Goal: Task Accomplishment & Management: Complete application form

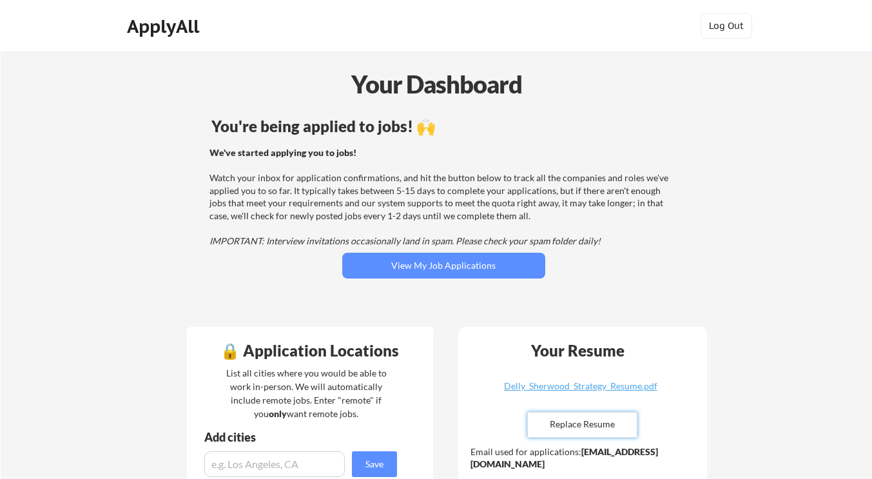
click at [605, 426] on input "file" at bounding box center [582, 424] width 109 height 24
type input "C:\fakepath\[PERSON_NAME] IT Strategy - Resume.pdf"
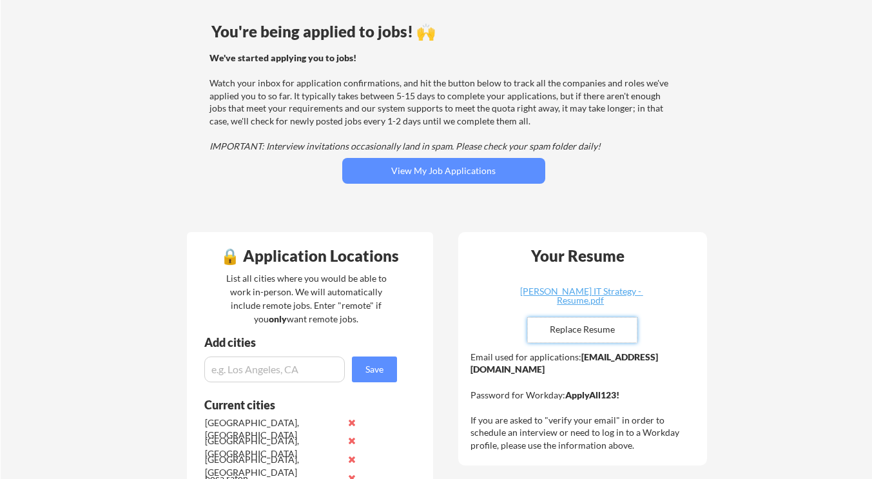
scroll to position [110, 0]
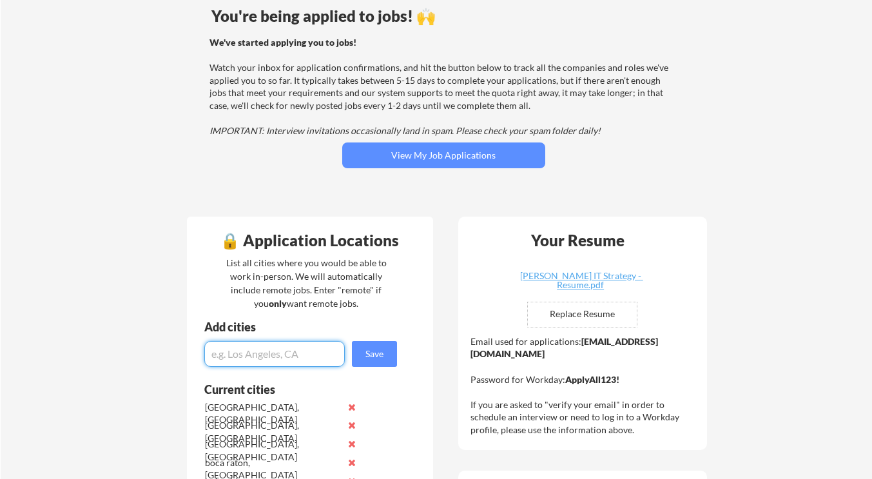
click at [235, 347] on input "input" at bounding box center [274, 354] width 140 height 26
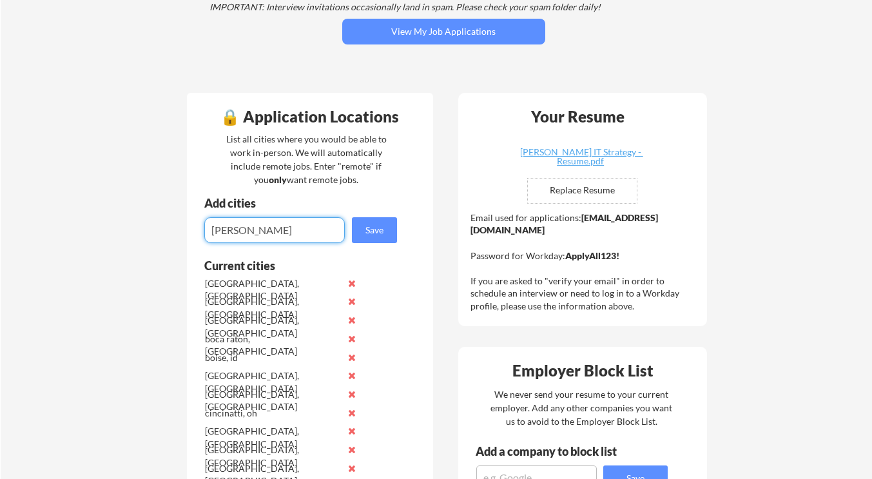
scroll to position [233, 0]
type input "scottsdale, [GEOGRAPHIC_DATA]"
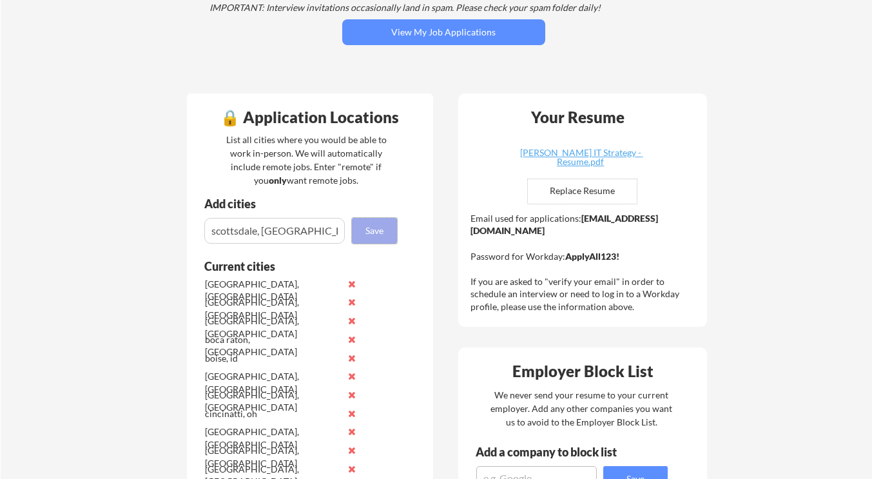
click at [372, 223] on button "Save" at bounding box center [374, 231] width 45 height 26
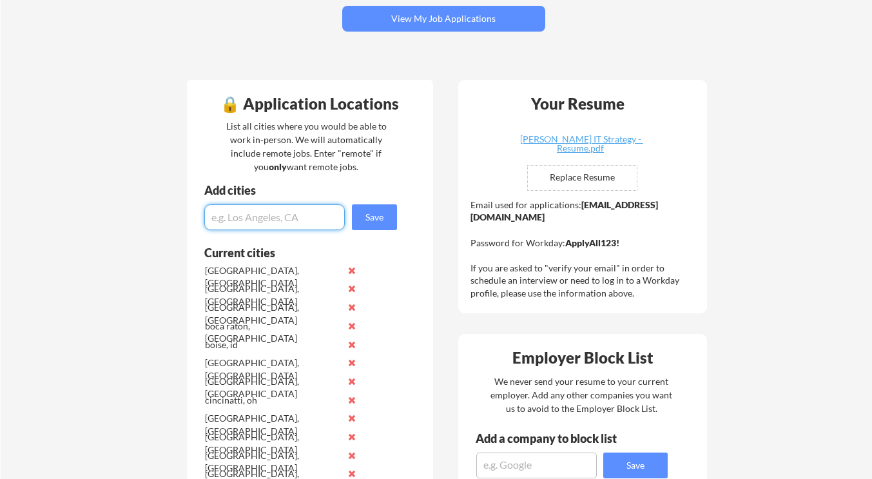
scroll to position [246, 0]
click at [267, 217] on input "input" at bounding box center [274, 218] width 140 height 26
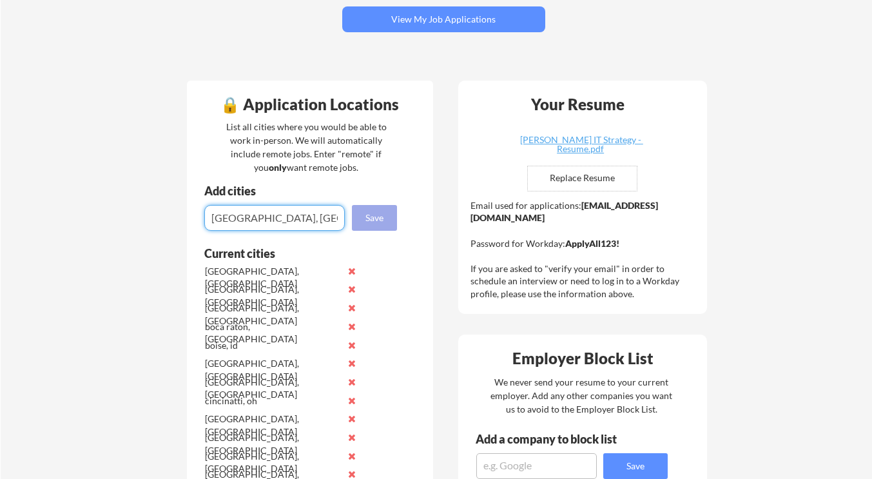
type input "[GEOGRAPHIC_DATA], [GEOGRAPHIC_DATA]"
click at [373, 220] on button "Save" at bounding box center [374, 218] width 45 height 26
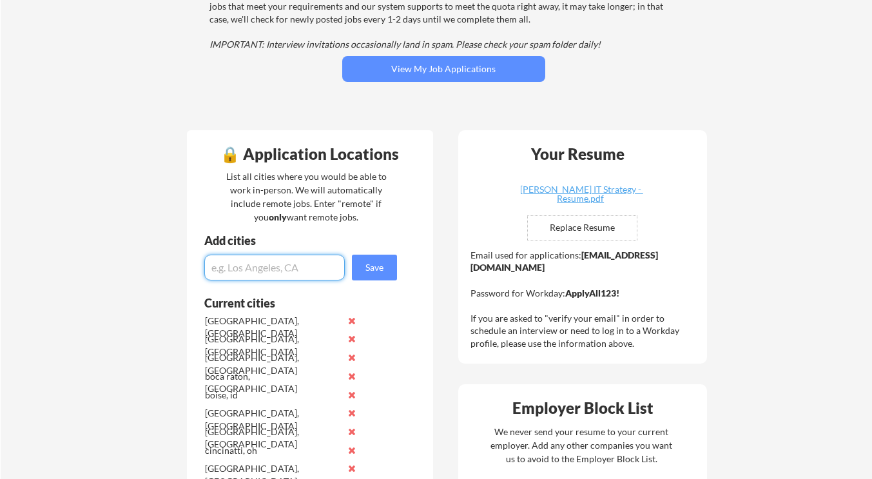
scroll to position [175, 0]
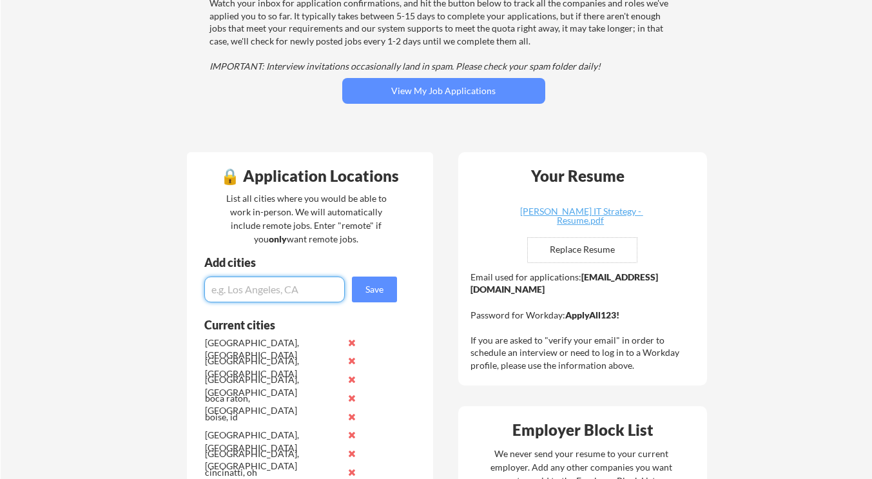
click at [252, 296] on input "input" at bounding box center [274, 289] width 140 height 26
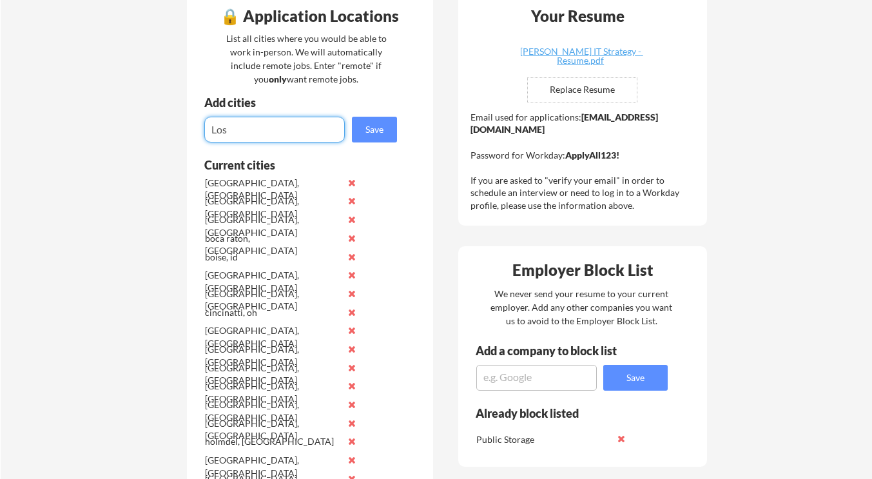
scroll to position [334, 0]
type input "L"
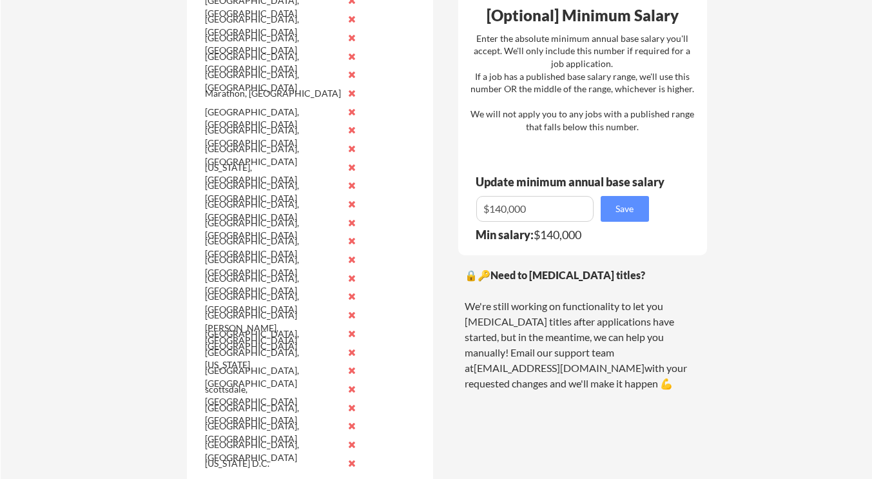
scroll to position [831, 0]
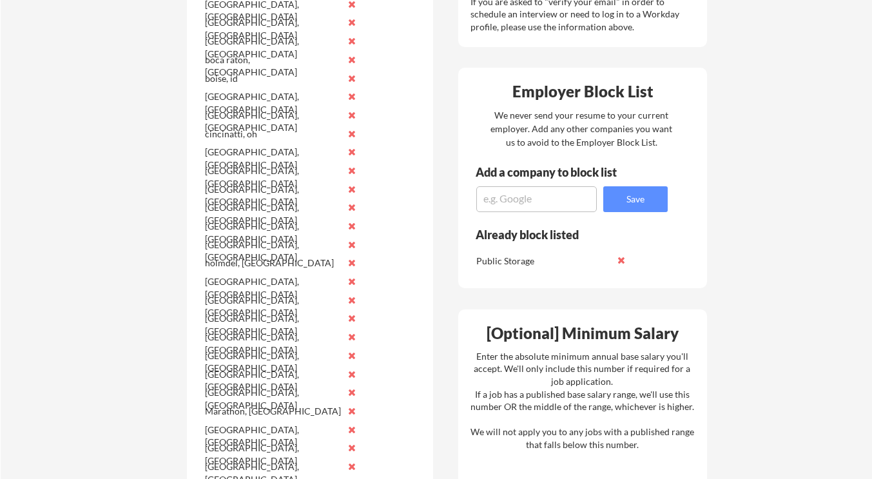
type input "[GEOGRAPHIC_DATA], [GEOGRAPHIC_DATA]"
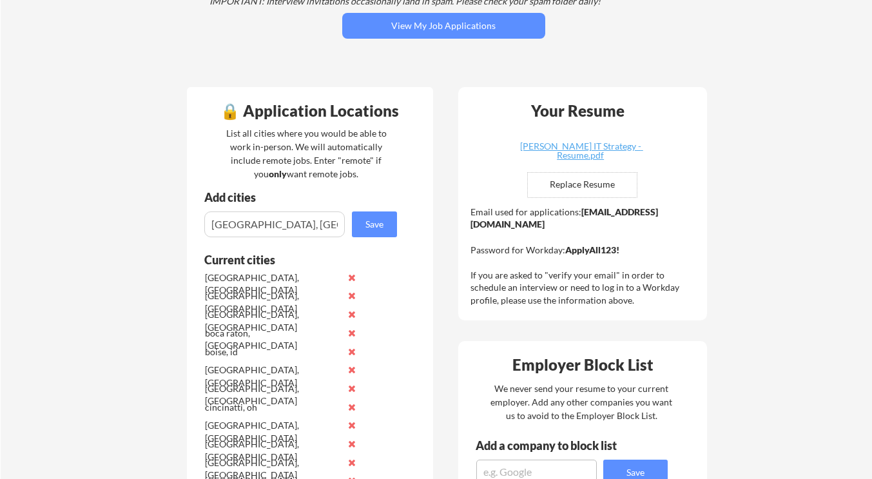
scroll to position [239, 0]
click at [376, 229] on button "Save" at bounding box center [374, 225] width 45 height 26
click at [288, 225] on input "input" at bounding box center [274, 225] width 140 height 26
type input "[GEOGRAPHIC_DATA], [GEOGRAPHIC_DATA]"
click at [383, 224] on button "Save" at bounding box center [374, 225] width 45 height 26
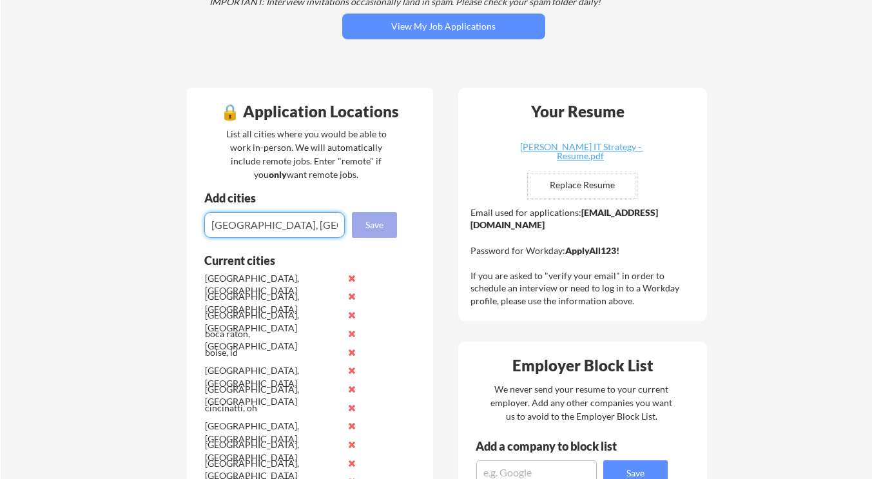
type input "[GEOGRAPHIC_DATA], [GEOGRAPHIC_DATA]"
click at [359, 218] on button "Save" at bounding box center [374, 225] width 45 height 26
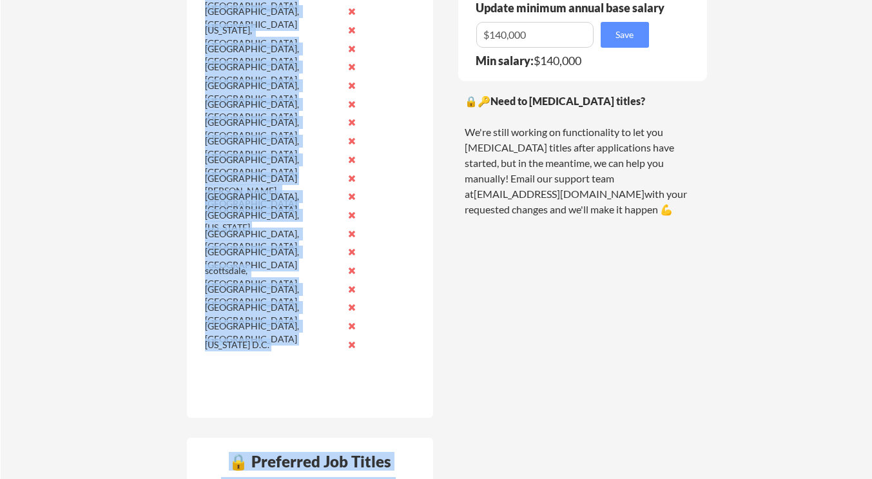
scroll to position [1030, 0]
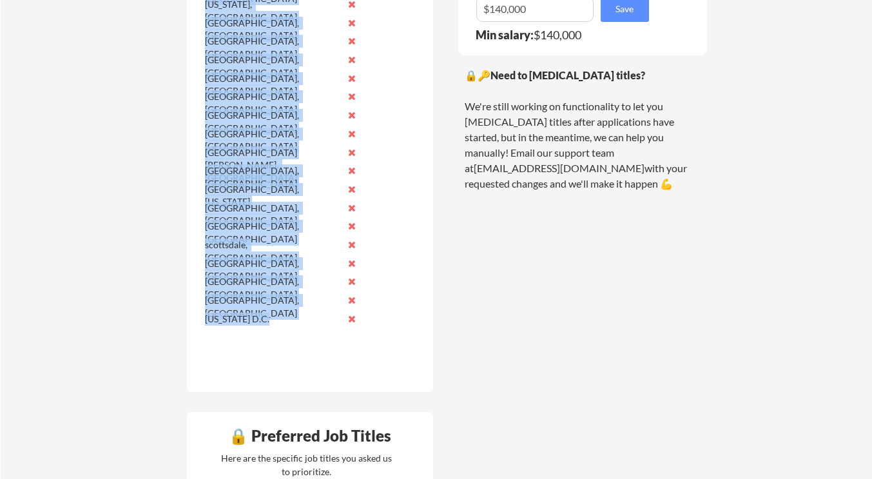
drag, startPoint x: 204, startPoint y: 259, endPoint x: 273, endPoint y: 323, distance: 94.4
copy div "Current cities [GEOGRAPHIC_DATA], [GEOGRAPHIC_DATA] [GEOGRAPHIC_DATA], [GEOGRAP…"
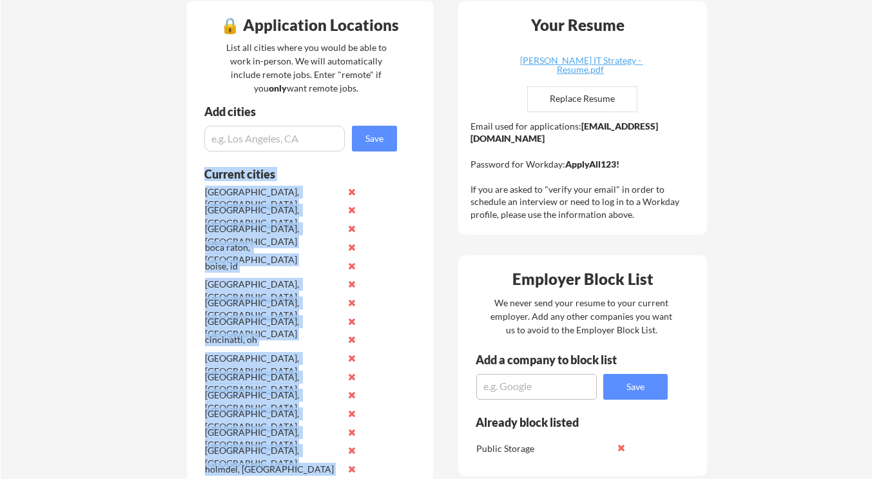
scroll to position [324, 0]
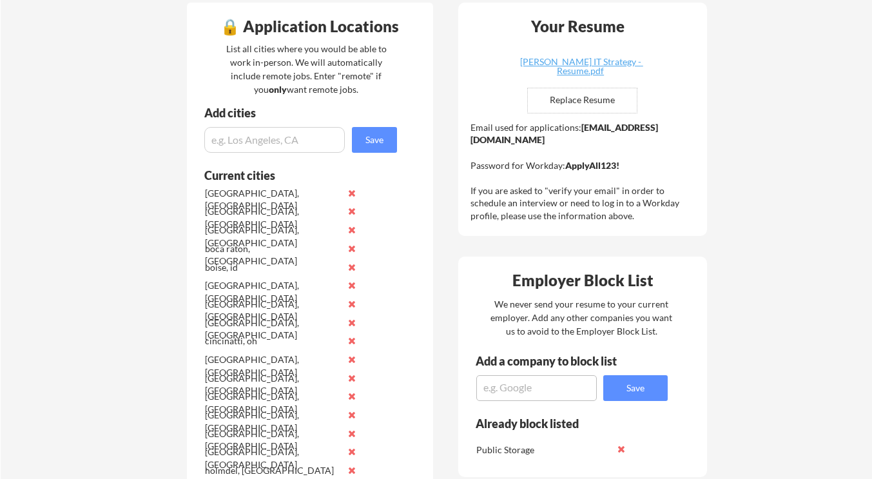
click at [244, 146] on input "input" at bounding box center [274, 140] width 140 height 26
paste input "[GEOGRAPHIC_DATA], [GEOGRAPHIC_DATA]"
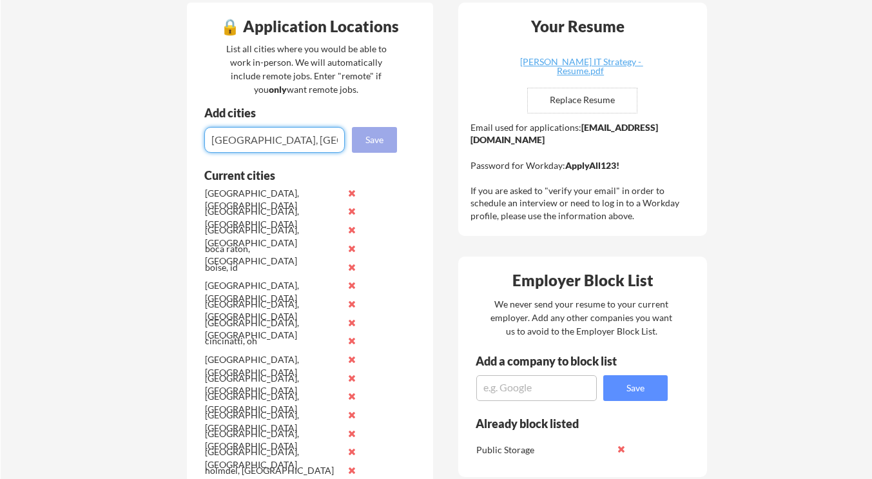
type input "[GEOGRAPHIC_DATA], [GEOGRAPHIC_DATA]"
click at [372, 146] on button "Save" at bounding box center [374, 140] width 45 height 26
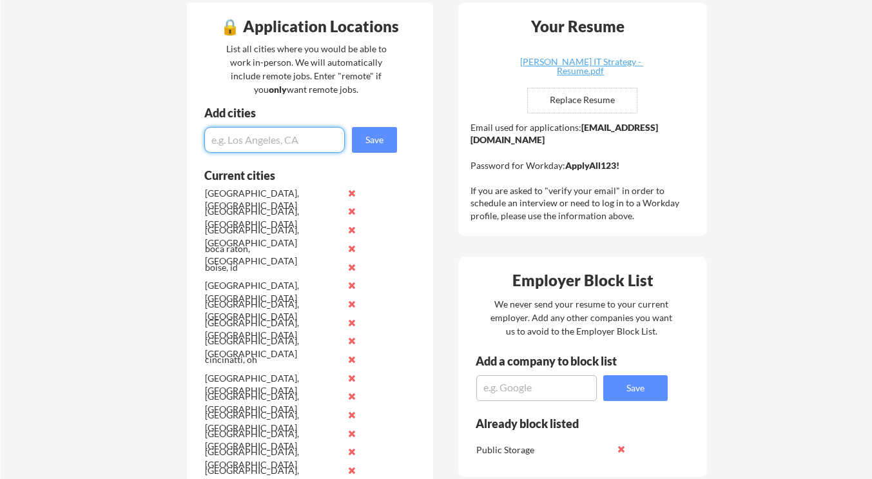
click at [274, 140] on input "input" at bounding box center [274, 140] width 140 height 26
paste input "[GEOGRAPHIC_DATA], [GEOGRAPHIC_DATA]"
type input "[GEOGRAPHIC_DATA], [GEOGRAPHIC_DATA]"
click at [387, 135] on button "Save" at bounding box center [374, 140] width 45 height 26
click at [298, 139] on input "input" at bounding box center [274, 140] width 140 height 26
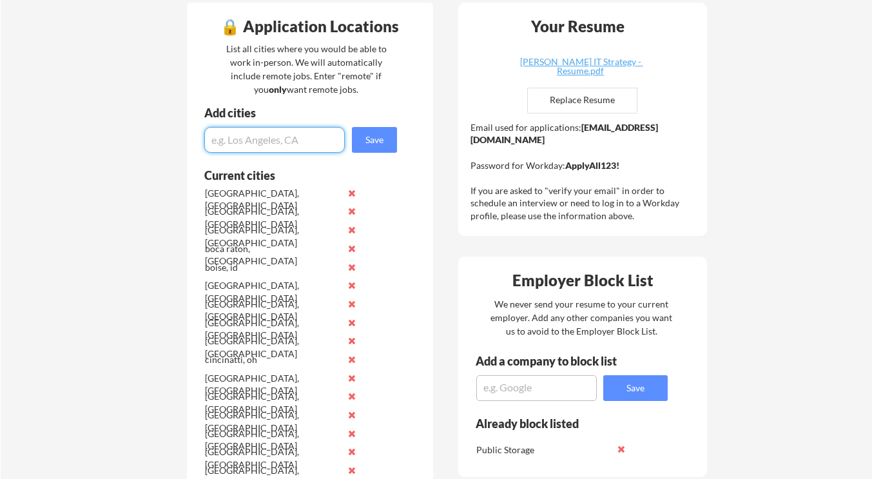
paste input "[GEOGRAPHIC_DATA], [GEOGRAPHIC_DATA]"
type input "[GEOGRAPHIC_DATA], [GEOGRAPHIC_DATA]"
click at [374, 138] on button "Save" at bounding box center [374, 140] width 45 height 26
click at [311, 140] on input "input" at bounding box center [274, 140] width 140 height 26
paste input "[GEOGRAPHIC_DATA], [GEOGRAPHIC_DATA]"
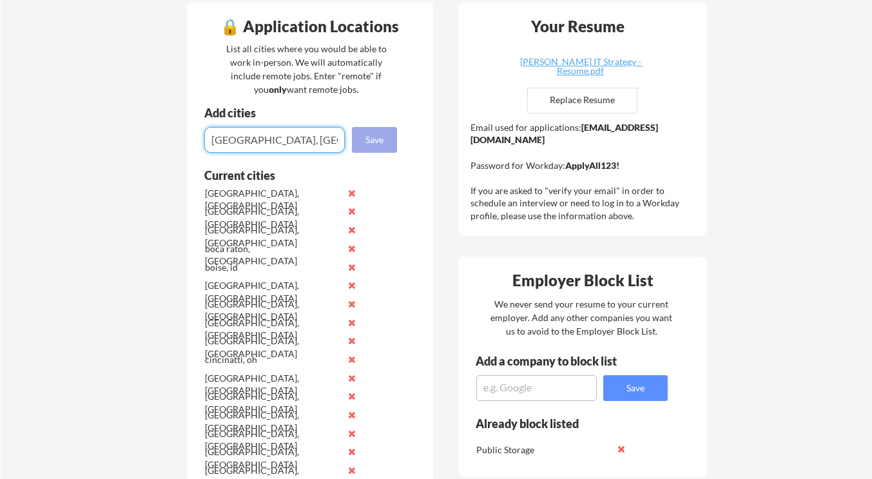
type input "[GEOGRAPHIC_DATA], [GEOGRAPHIC_DATA]"
click at [383, 144] on button "Save" at bounding box center [374, 140] width 45 height 26
click at [330, 134] on input "input" at bounding box center [274, 140] width 140 height 26
paste input "[GEOGRAPHIC_DATA], [GEOGRAPHIC_DATA]"
type input "[GEOGRAPHIC_DATA], [GEOGRAPHIC_DATA]"
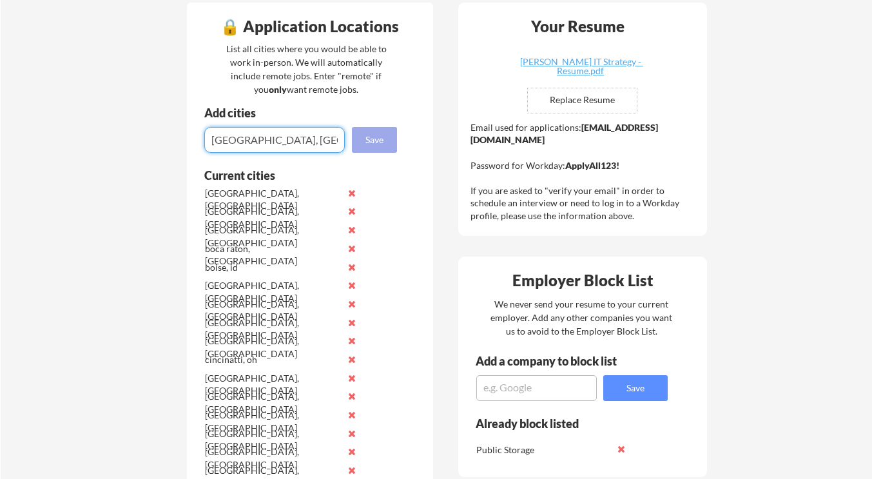
click at [372, 135] on button "Save" at bounding box center [374, 140] width 45 height 26
click at [311, 140] on input "input" at bounding box center [274, 140] width 140 height 26
paste input "[GEOGRAPHIC_DATA], [GEOGRAPHIC_DATA]"
type input "[GEOGRAPHIC_DATA], [GEOGRAPHIC_DATA]"
click at [373, 139] on button "Save" at bounding box center [374, 140] width 45 height 26
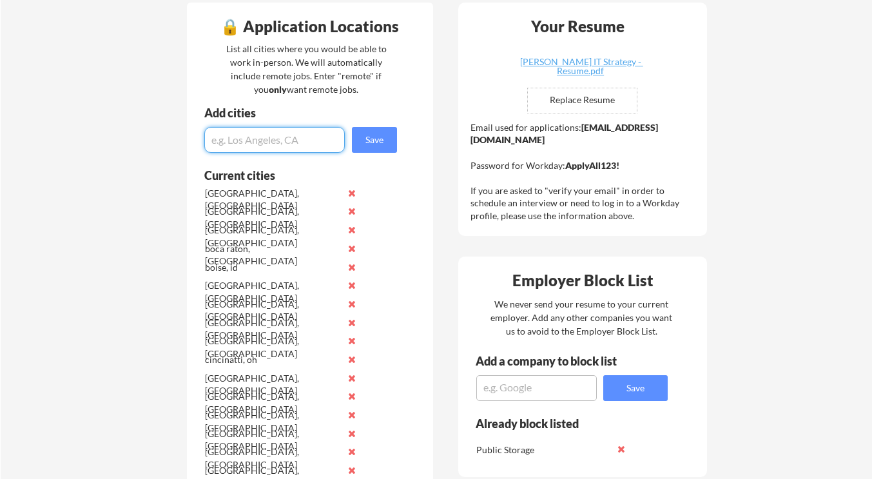
click at [331, 131] on input "input" at bounding box center [274, 140] width 140 height 26
paste input "[GEOGRAPHIC_DATA], [GEOGRAPHIC_DATA]"
type input "[GEOGRAPHIC_DATA], [GEOGRAPHIC_DATA]"
click at [381, 144] on button "Save" at bounding box center [374, 140] width 45 height 26
click at [320, 133] on input "input" at bounding box center [274, 140] width 140 height 26
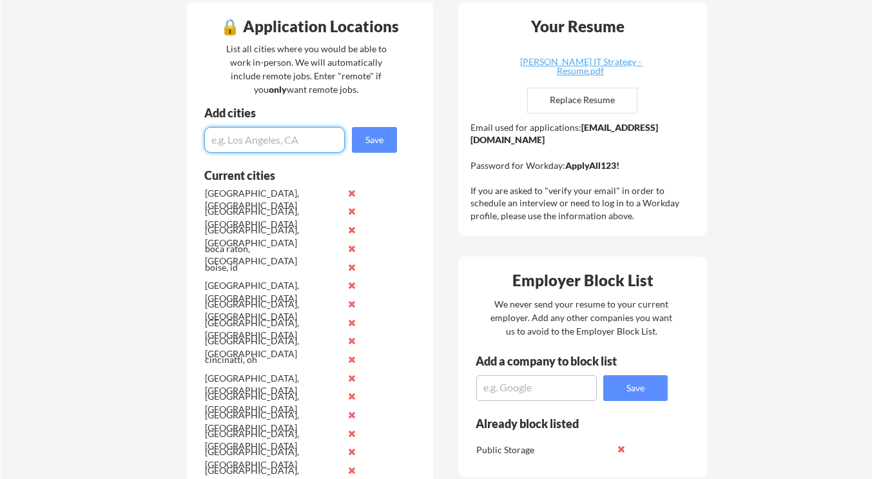
paste input "[US_STATE][GEOGRAPHIC_DATA], [GEOGRAPHIC_DATA]"
type input "[US_STATE][GEOGRAPHIC_DATA], [GEOGRAPHIC_DATA]"
click at [387, 142] on button "Save" at bounding box center [374, 140] width 45 height 26
paste input "[GEOGRAPHIC_DATA], [GEOGRAPHIC_DATA]"
type input "[GEOGRAPHIC_DATA], [GEOGRAPHIC_DATA]"
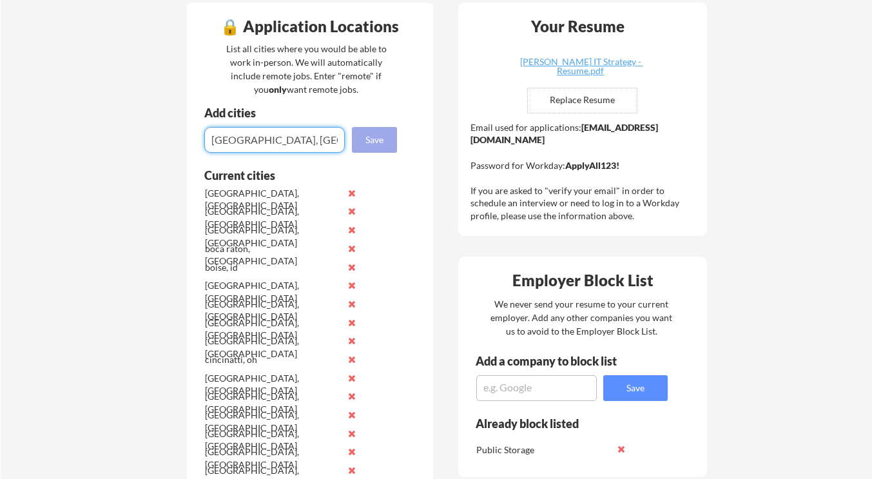
click at [357, 140] on button "Save" at bounding box center [374, 140] width 45 height 26
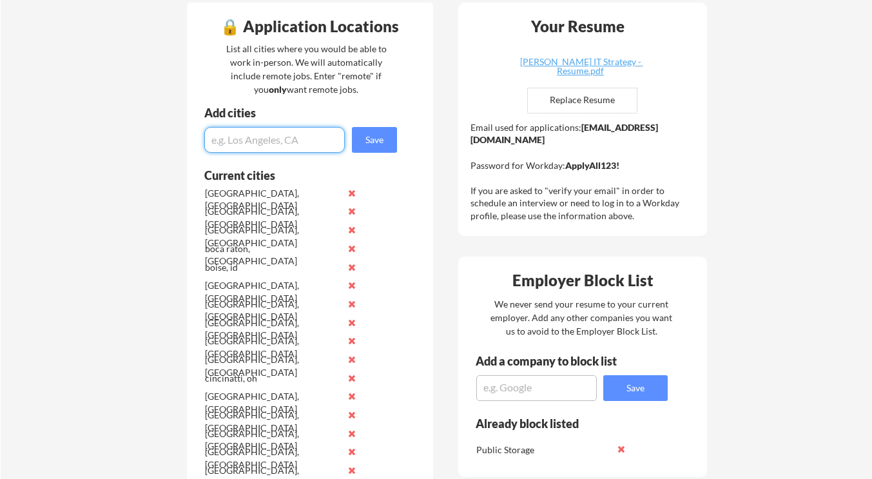
click at [247, 139] on input "input" at bounding box center [274, 140] width 140 height 26
paste input "[GEOGRAPHIC_DATA]-[GEOGRAPHIC_DATA], [GEOGRAPHIC_DATA]"
type input "[GEOGRAPHIC_DATA]-[GEOGRAPHIC_DATA], [GEOGRAPHIC_DATA]"
click at [383, 130] on button "Save" at bounding box center [374, 140] width 45 height 26
click at [310, 148] on input "input" at bounding box center [274, 140] width 140 height 26
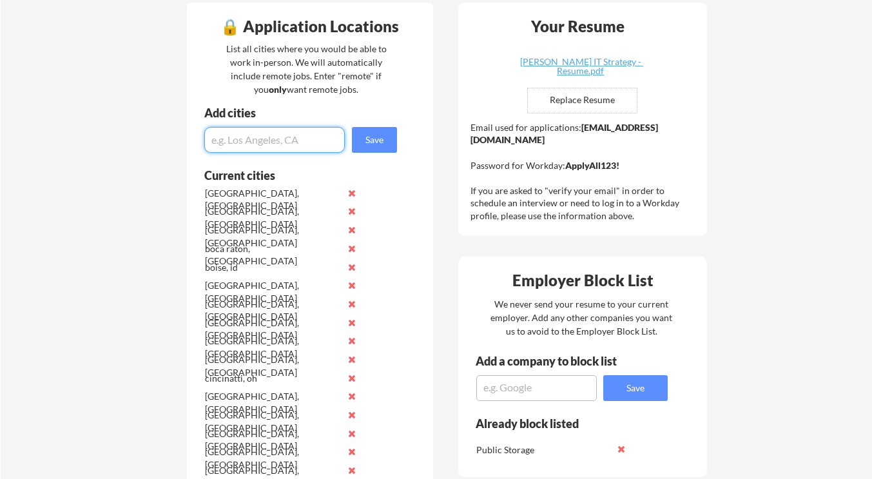
paste input "[GEOGRAPHIC_DATA], [GEOGRAPHIC_DATA]"
type input "[GEOGRAPHIC_DATA], [GEOGRAPHIC_DATA]"
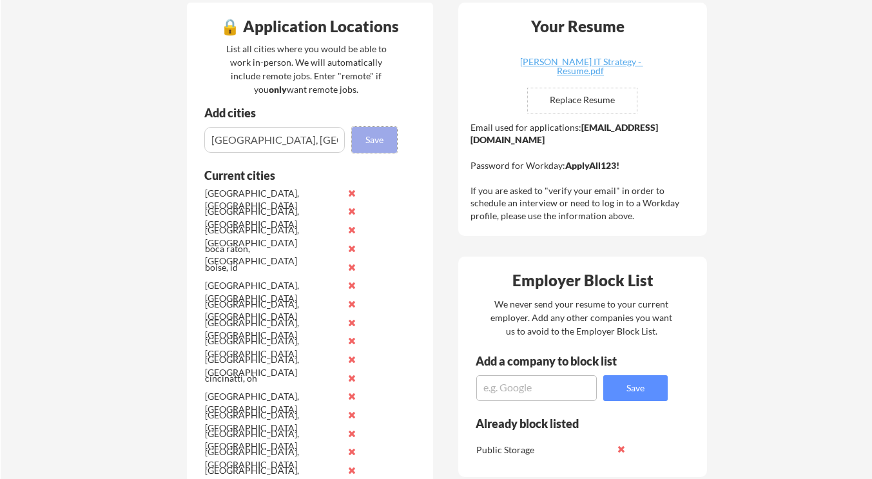
click at [385, 138] on button "Save" at bounding box center [374, 140] width 45 height 26
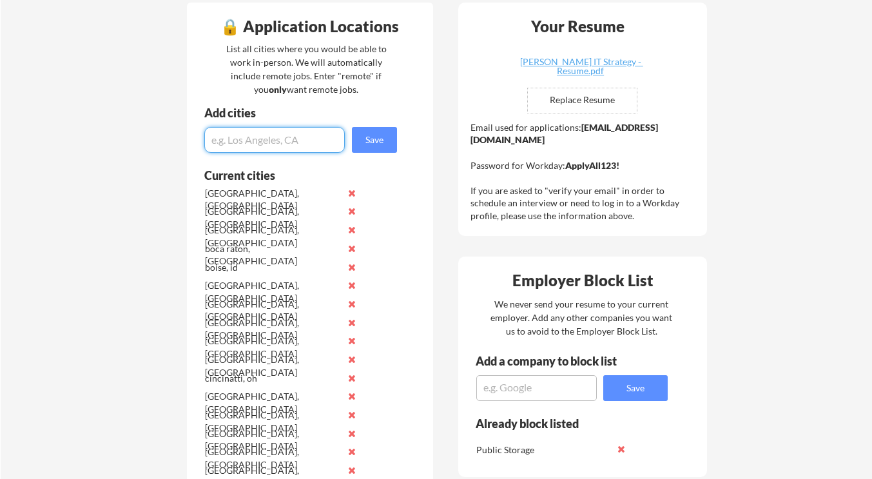
click at [292, 138] on input "input" at bounding box center [274, 140] width 140 height 26
paste input "[GEOGRAPHIC_DATA], [GEOGRAPHIC_DATA]"
type input "[GEOGRAPHIC_DATA], [GEOGRAPHIC_DATA]"
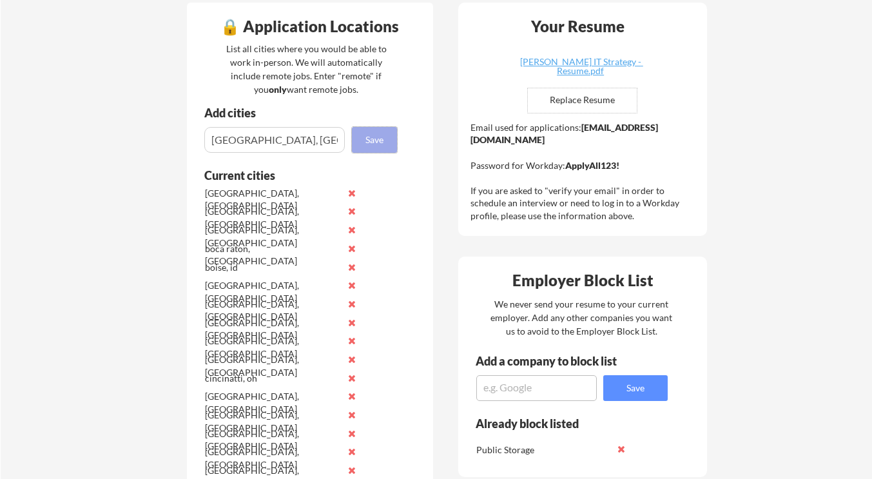
click at [366, 137] on button "Save" at bounding box center [374, 140] width 45 height 26
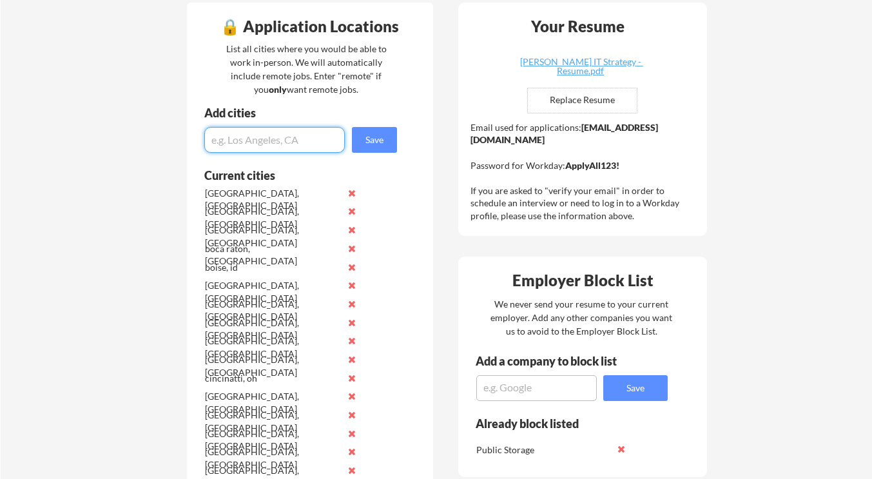
click at [301, 135] on input "input" at bounding box center [274, 140] width 140 height 26
paste input "[GEOGRAPHIC_DATA], [GEOGRAPHIC_DATA]"
type input "[GEOGRAPHIC_DATA], [GEOGRAPHIC_DATA]"
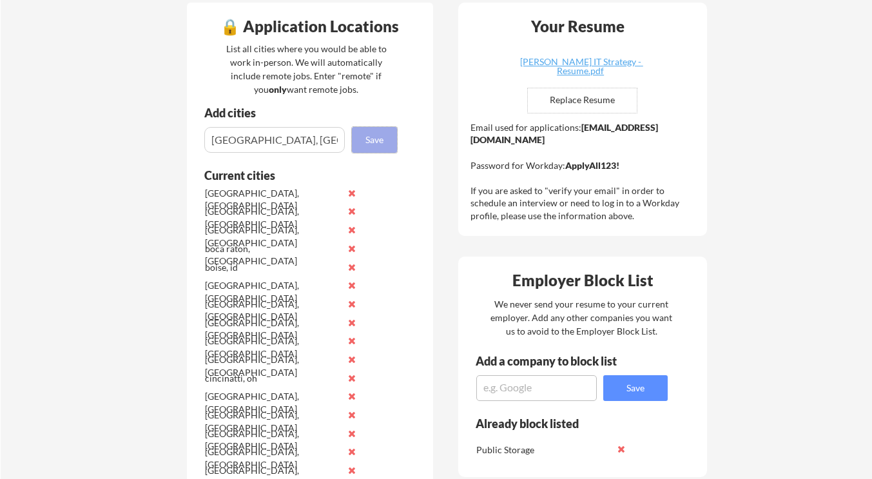
click at [380, 132] on button "Save" at bounding box center [374, 140] width 45 height 26
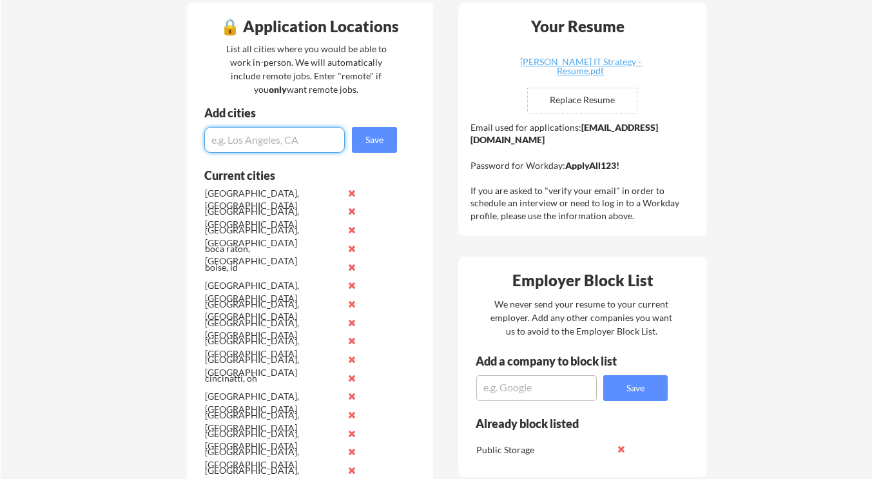
click at [289, 136] on input "input" at bounding box center [274, 140] width 140 height 26
paste input "[GEOGRAPHIC_DATA], [GEOGRAPHIC_DATA]"
type input "[GEOGRAPHIC_DATA], [GEOGRAPHIC_DATA]"
click at [374, 131] on button "Save" at bounding box center [374, 140] width 45 height 26
click at [287, 143] on input "input" at bounding box center [274, 140] width 140 height 26
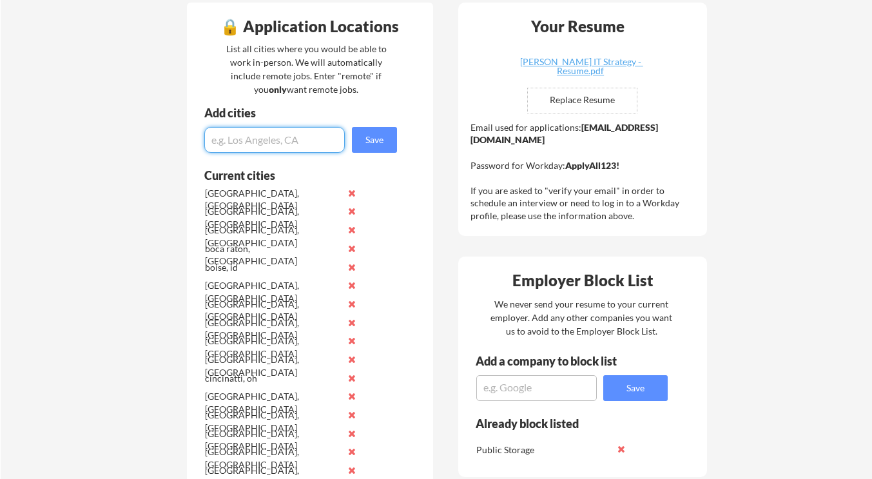
paste input "[GEOGRAPHIC_DATA], [GEOGRAPHIC_DATA]"
type input "[GEOGRAPHIC_DATA], [GEOGRAPHIC_DATA]"
click at [378, 137] on button "Save" at bounding box center [374, 140] width 45 height 26
click at [305, 143] on input "input" at bounding box center [274, 140] width 140 height 26
paste input "[GEOGRAPHIC_DATA], [GEOGRAPHIC_DATA]"
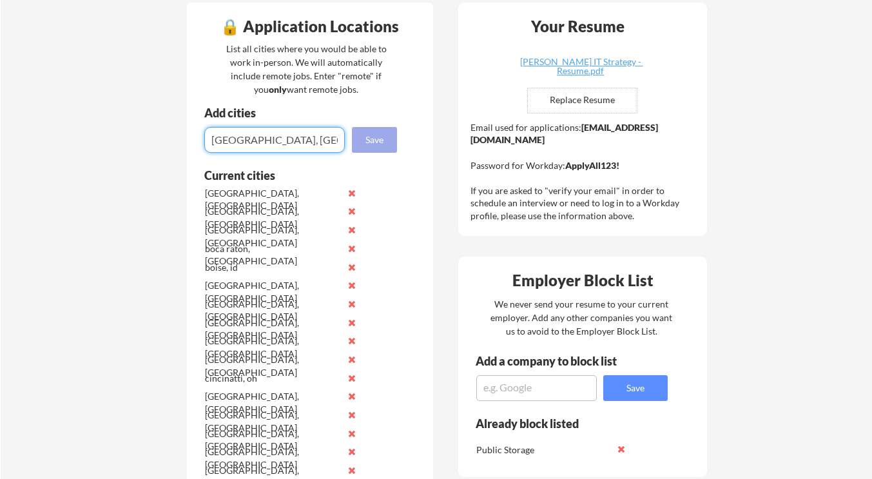
type input "[GEOGRAPHIC_DATA], [GEOGRAPHIC_DATA]"
click at [370, 140] on button "Save" at bounding box center [374, 140] width 45 height 26
click at [264, 140] on input "input" at bounding box center [274, 140] width 140 height 26
paste input "[GEOGRAPHIC_DATA], [GEOGRAPHIC_DATA]"
type input "[GEOGRAPHIC_DATA], [GEOGRAPHIC_DATA]"
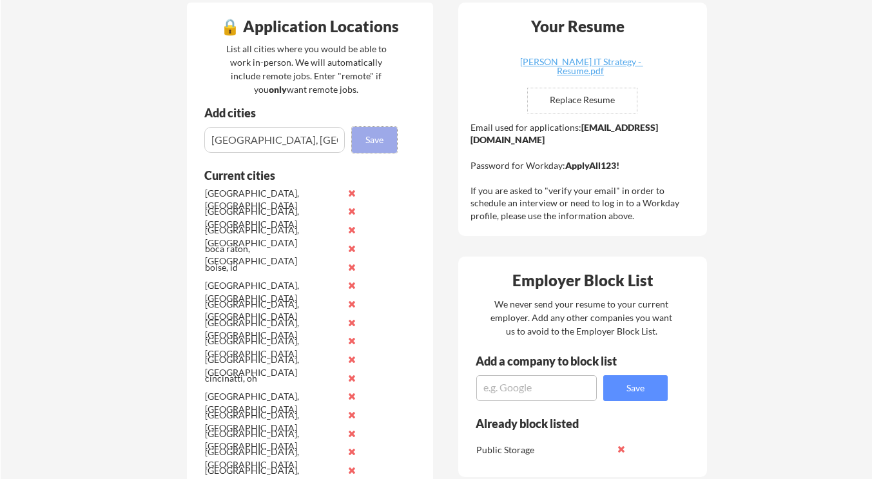
click at [360, 140] on button "Save" at bounding box center [374, 140] width 45 height 26
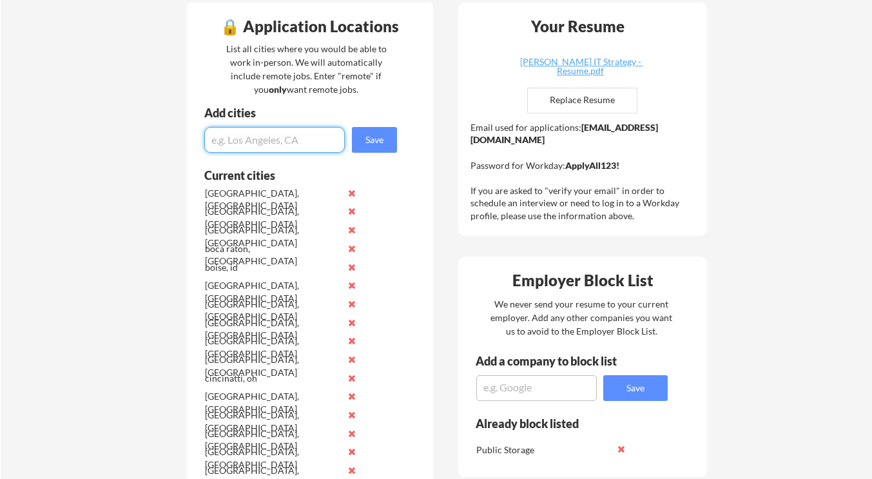
click at [236, 142] on input "input" at bounding box center [274, 140] width 140 height 26
paste input "[GEOGRAPHIC_DATA], [GEOGRAPHIC_DATA]"
type input "[GEOGRAPHIC_DATA], [GEOGRAPHIC_DATA]"
click at [356, 143] on button "Save" at bounding box center [374, 140] width 45 height 26
click at [266, 140] on input "input" at bounding box center [274, 140] width 140 height 26
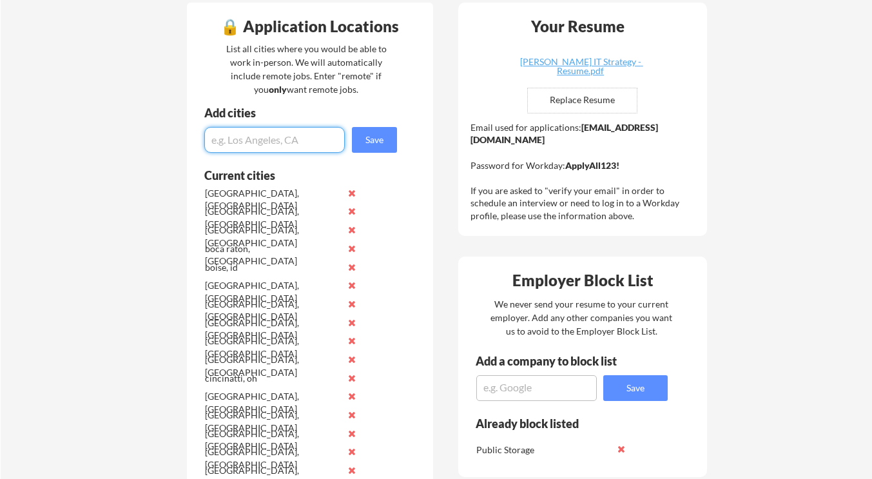
paste input "[GEOGRAPHIC_DATA], [GEOGRAPHIC_DATA] ("
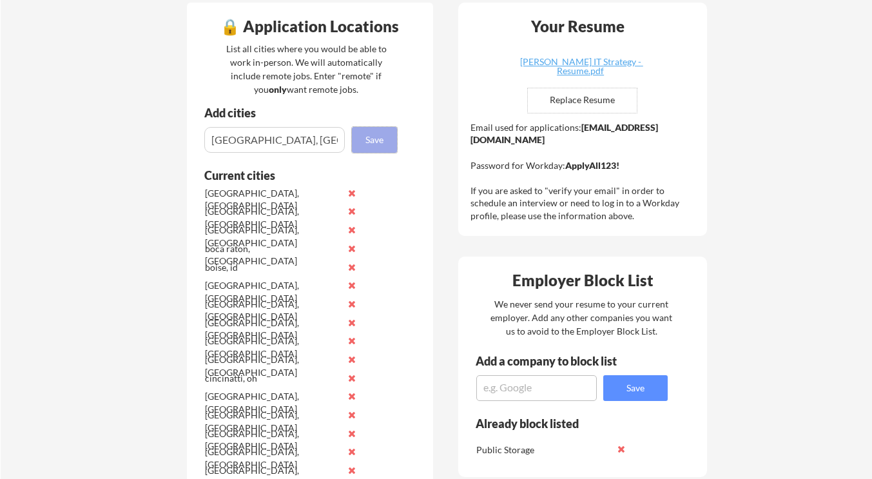
drag, startPoint x: 370, startPoint y: 148, endPoint x: 303, endPoint y: 147, distance: 67.0
click at [303, 147] on div "Save" at bounding box center [302, 140] width 231 height 26
click at [303, 147] on input "input" at bounding box center [274, 140] width 140 height 26
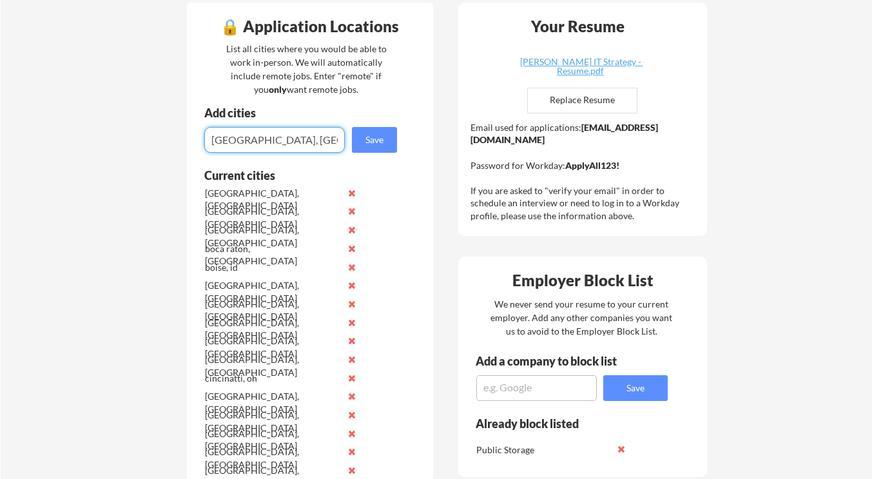
type input "[GEOGRAPHIC_DATA], [GEOGRAPHIC_DATA]"
click at [266, 148] on input "input" at bounding box center [274, 140] width 140 height 26
paste input "[GEOGRAPHIC_DATA], [GEOGRAPHIC_DATA]"
type input "[GEOGRAPHIC_DATA], [GEOGRAPHIC_DATA]"
click at [379, 134] on button "Save" at bounding box center [374, 140] width 45 height 26
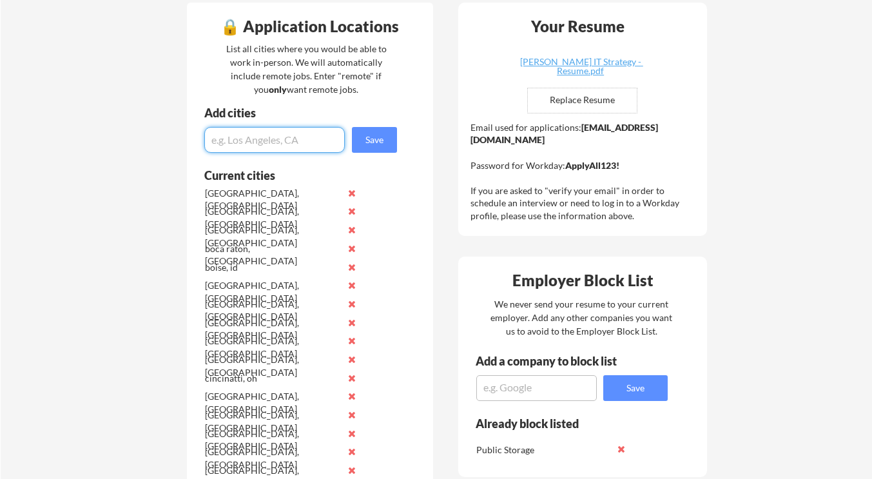
click at [311, 136] on input "input" at bounding box center [274, 140] width 140 height 26
paste input "Redmond, [GEOGRAPHIC_DATA]"
type input "Redmond, [GEOGRAPHIC_DATA]"
click at [369, 146] on button "Save" at bounding box center [374, 140] width 45 height 26
click at [332, 139] on input "input" at bounding box center [274, 140] width 140 height 26
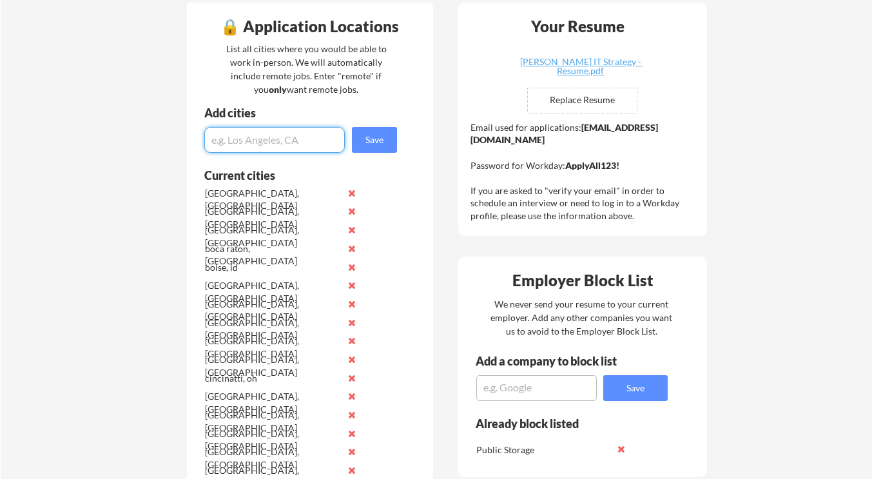
paste input "[GEOGRAPHIC_DATA], [GEOGRAPHIC_DATA]"
type input "[GEOGRAPHIC_DATA], [GEOGRAPHIC_DATA]"
click at [387, 139] on button "Save" at bounding box center [374, 140] width 45 height 26
click at [296, 135] on input "input" at bounding box center [274, 140] width 140 height 26
paste input "[GEOGRAPHIC_DATA], [GEOGRAPHIC_DATA]"
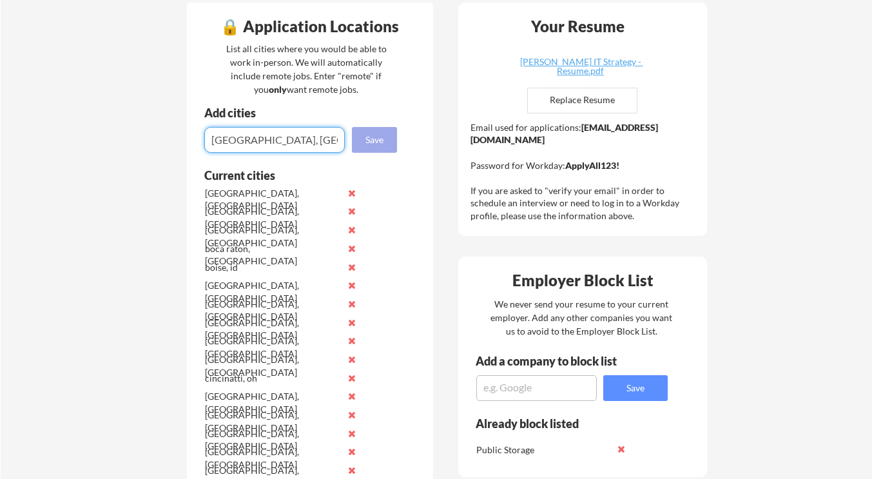
type input "[GEOGRAPHIC_DATA], [GEOGRAPHIC_DATA]"
click at [368, 135] on button "Save" at bounding box center [374, 140] width 45 height 26
click at [324, 133] on input "input" at bounding box center [274, 140] width 140 height 26
paste input "[GEOGRAPHIC_DATA], [GEOGRAPHIC_DATA]"
type input "[GEOGRAPHIC_DATA], [GEOGRAPHIC_DATA]"
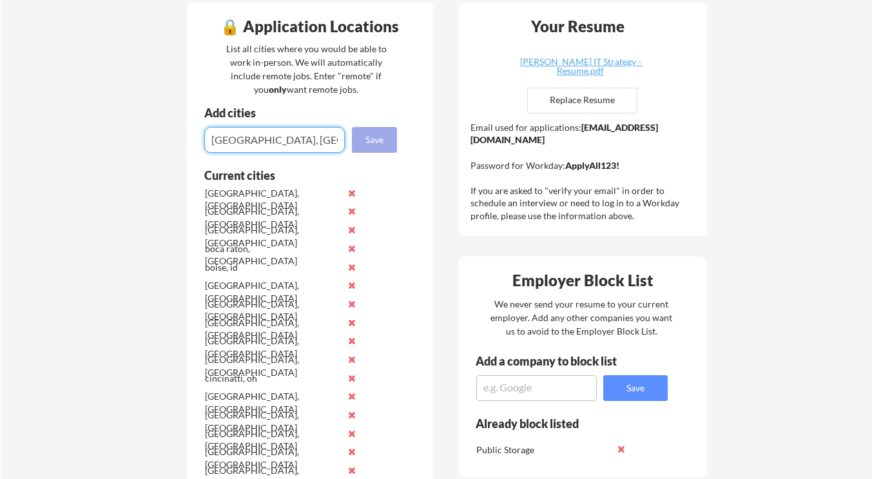
click at [374, 144] on button "Save" at bounding box center [374, 140] width 45 height 26
click at [329, 139] on input "input" at bounding box center [274, 140] width 140 height 26
paste input "[GEOGRAPHIC_DATA], [GEOGRAPHIC_DATA]"
type input "[GEOGRAPHIC_DATA], [GEOGRAPHIC_DATA]"
click at [383, 136] on button "Save" at bounding box center [374, 140] width 45 height 26
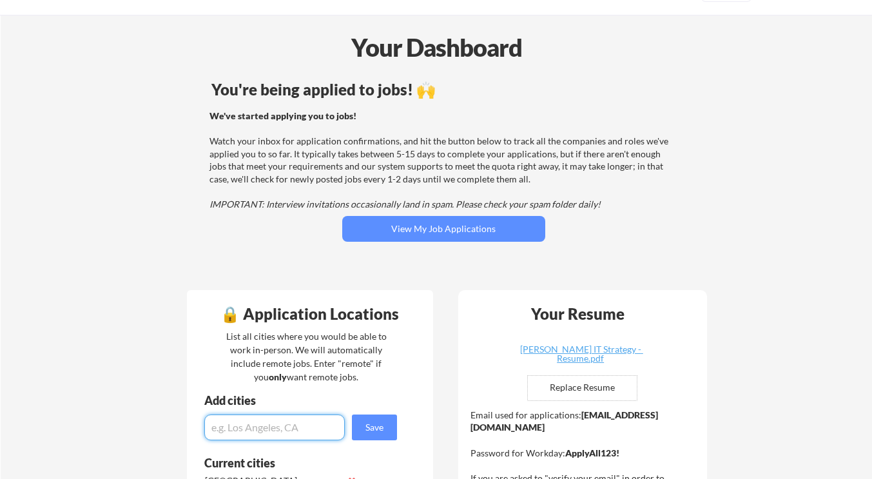
scroll to position [0, 0]
